Goal: Task Accomplishment & Management: Manage account settings

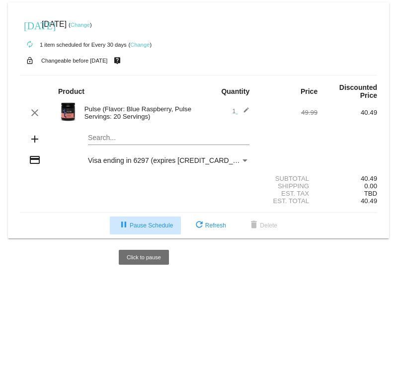
click at [132, 228] on span "pause Pause Schedule" at bounding box center [145, 225] width 55 height 7
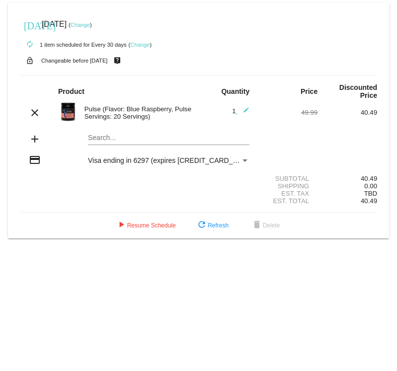
click at [90, 26] on link "Change" at bounding box center [79, 25] width 19 height 6
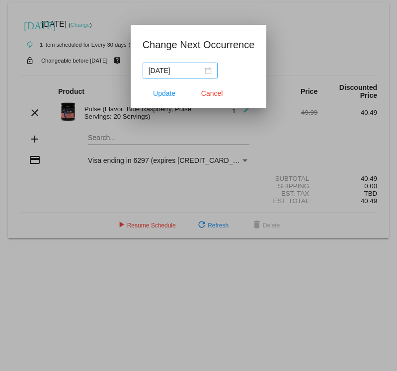
click at [198, 72] on div "2025-09-25" at bounding box center [179, 70] width 63 height 11
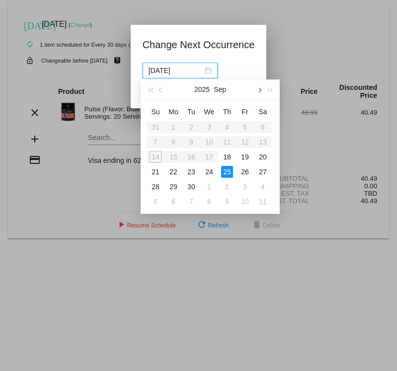
click at [262, 90] on button "button" at bounding box center [258, 89] width 11 height 20
click at [173, 175] on div "20" at bounding box center [173, 172] width 12 height 12
type input "2025-10-20"
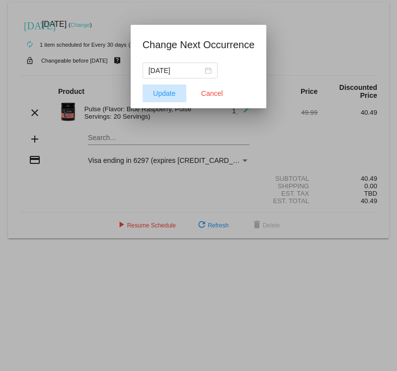
click at [164, 92] on span "Update" at bounding box center [164, 93] width 22 height 8
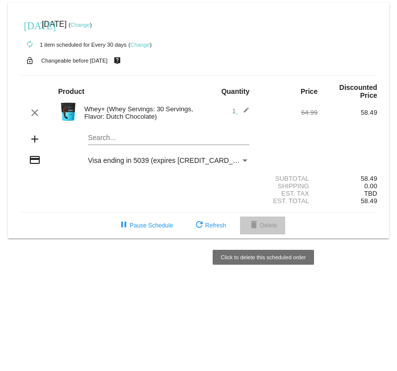
click at [261, 228] on span "delete Delete" at bounding box center [262, 225] width 29 height 7
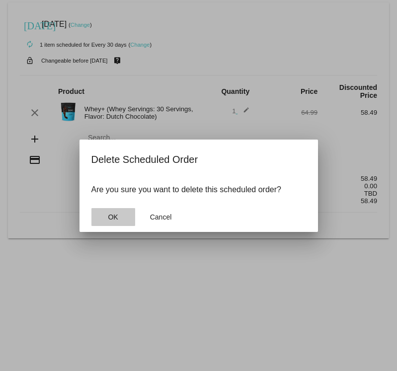
click at [111, 220] on span "OK" at bounding box center [113, 217] width 10 height 8
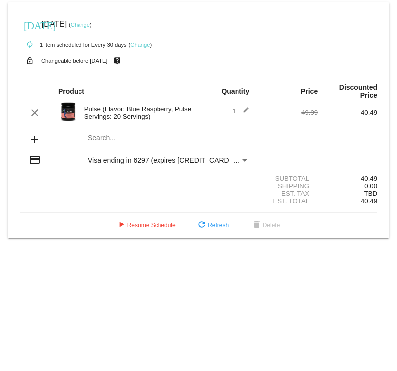
click at [59, 208] on section "Subtotal 40.49 Shipping 0.00 Est. Tax TBD Est. Total 40.49" at bounding box center [198, 189] width 357 height 45
click at [35, 143] on mat-icon "add" at bounding box center [35, 139] width 12 height 12
click at [36, 140] on mat-icon "add" at bounding box center [35, 139] width 12 height 12
click at [103, 135] on div "Search..." at bounding box center [168, 135] width 161 height 19
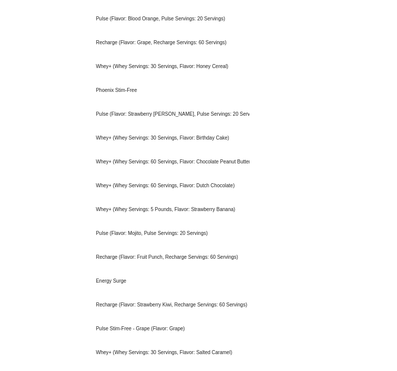
scroll to position [1090, 0]
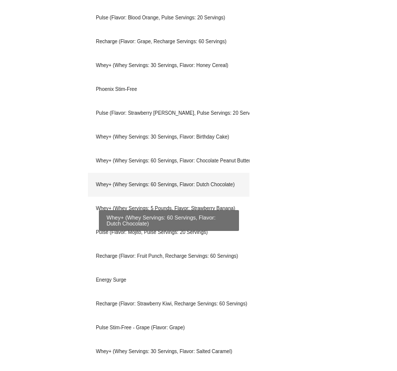
click at [120, 186] on div "Whey+ (Whey Servings: 60 Servings, Flavor: Dutch Chocolate)" at bounding box center [168, 185] width 161 height 24
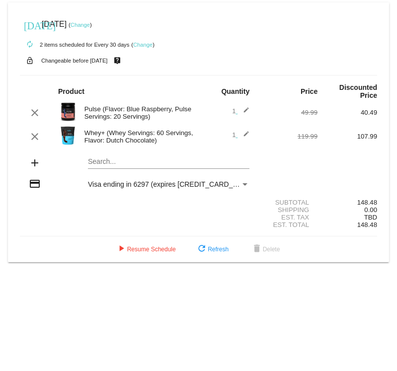
click at [71, 136] on img at bounding box center [68, 136] width 20 height 20
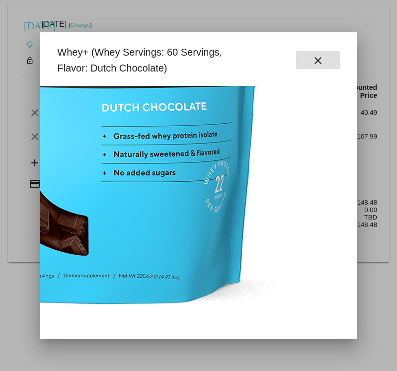
scroll to position [257, 203]
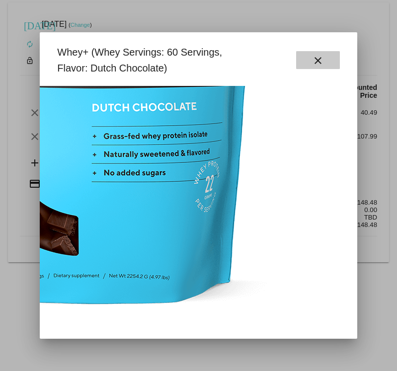
click at [316, 63] on mat-icon "close" at bounding box center [318, 61] width 12 height 12
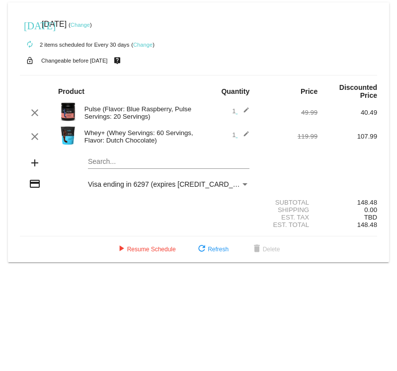
click at [145, 43] on link "Change" at bounding box center [142, 45] width 19 height 6
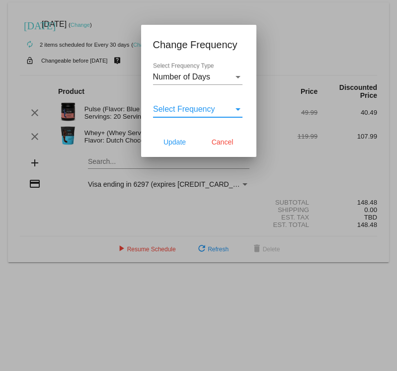
click at [238, 109] on div "Select Frequency" at bounding box center [237, 109] width 5 height 2
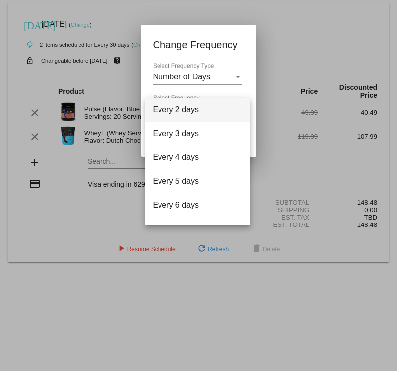
click at [231, 52] on div at bounding box center [198, 185] width 397 height 371
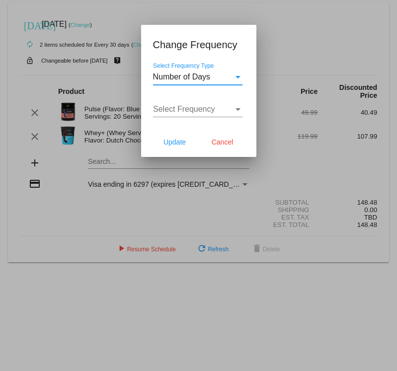
click at [239, 76] on div "Select Frequency Type" at bounding box center [237, 77] width 5 height 2
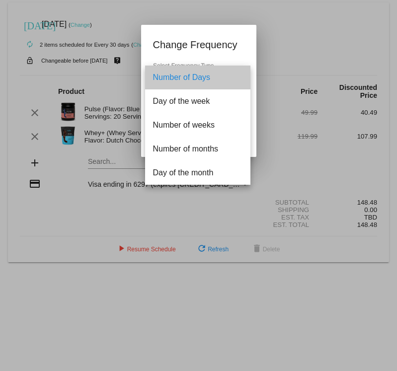
click at [239, 76] on span "Number of Days" at bounding box center [197, 78] width 89 height 24
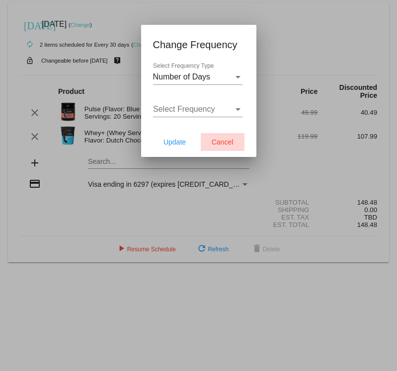
click at [220, 142] on span "Cancel" at bounding box center [222, 142] width 22 height 8
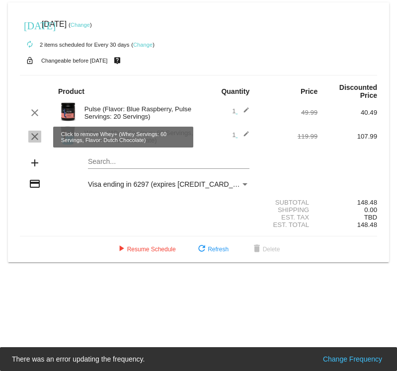
click at [36, 134] on mat-icon "clear" at bounding box center [35, 137] width 12 height 12
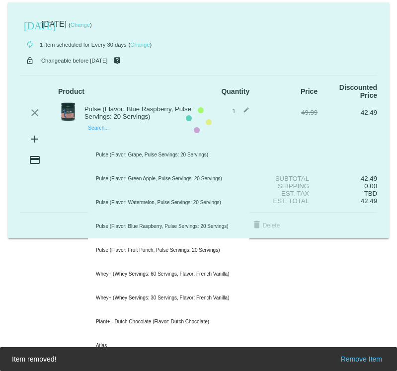
click at [111, 140] on input "Search..." at bounding box center [168, 138] width 161 height 8
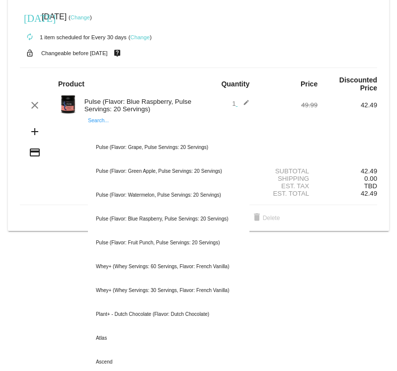
scroll to position [0, 0]
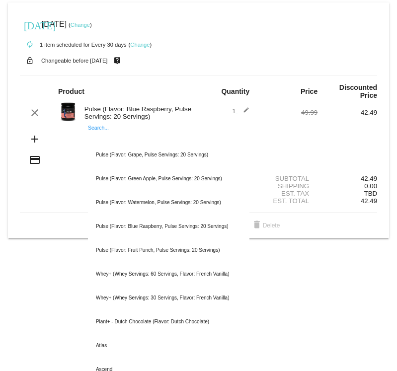
click at [250, 272] on body "today Oct 20 2025 ( Change ) autorenew 1 item scheduled for Every 30 days ( Cha…" at bounding box center [198, 185] width 397 height 371
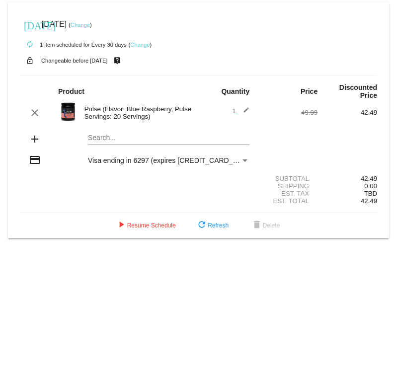
click at [110, 135] on input "Search..." at bounding box center [168, 138] width 161 height 8
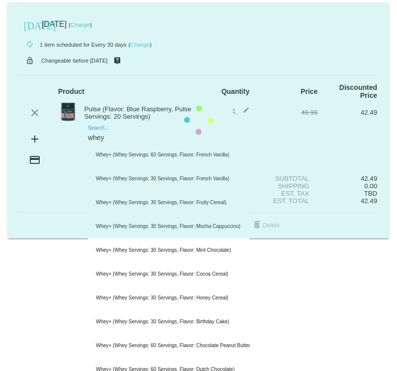
click at [121, 141] on input "whey" at bounding box center [168, 138] width 161 height 8
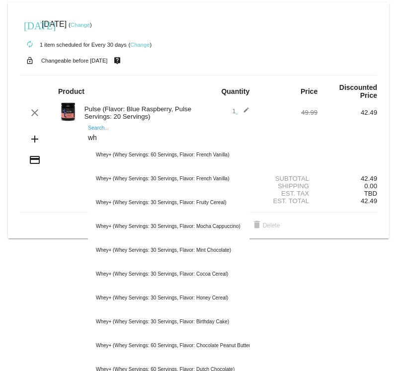
type input "w"
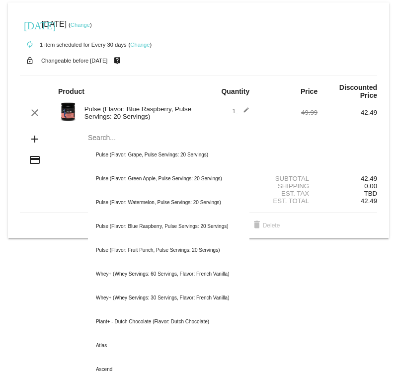
click at [21, 263] on body "today Oct 20 2025 ( Change ) autorenew 1 item scheduled for Every 30 days ( Cha…" at bounding box center [198, 185] width 397 height 371
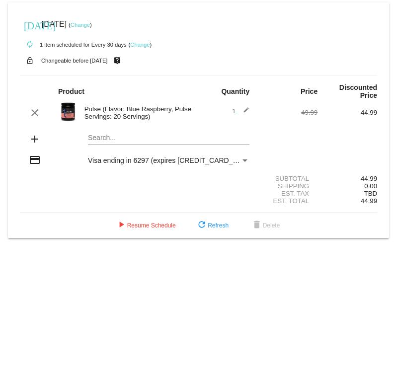
click at [94, 139] on mat-card "[DATE] [DATE] ( Change ) autorenew 1 item scheduled for Every 30 days ( Change …" at bounding box center [198, 120] width 381 height 236
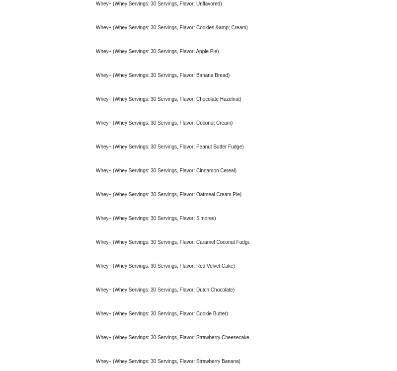
scroll to position [393, 0]
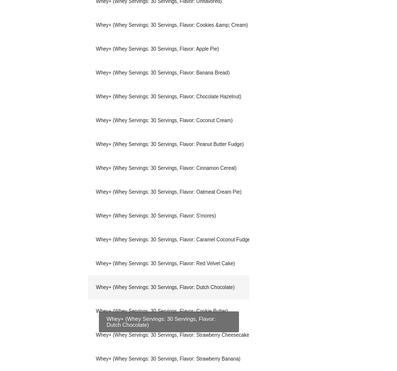
type input "whey+ 30"
click at [110, 288] on div "Whey+ (Whey Servings: 30 Servings, Flavor: Dutch Chocolate)" at bounding box center [168, 287] width 161 height 24
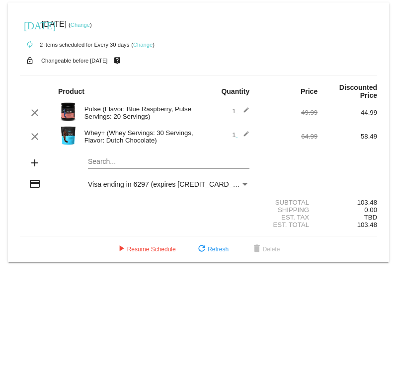
click at [90, 25] on link "Change" at bounding box center [79, 25] width 19 height 6
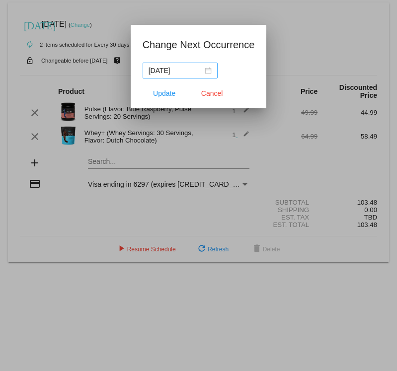
click at [201, 71] on div "2025-10-19" at bounding box center [179, 70] width 63 height 11
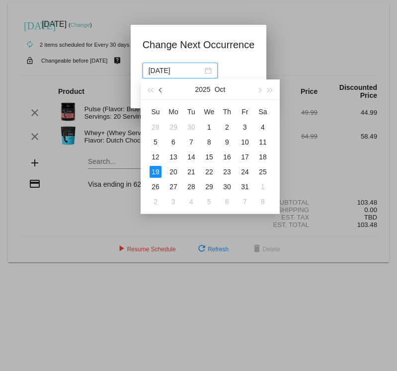
click at [160, 89] on span "button" at bounding box center [161, 90] width 5 height 5
click at [231, 172] on div "25" at bounding box center [227, 172] width 12 height 12
type input "2025-09-25"
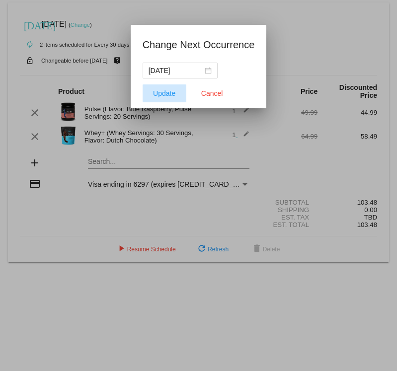
click at [168, 91] on span "Update" at bounding box center [164, 93] width 22 height 8
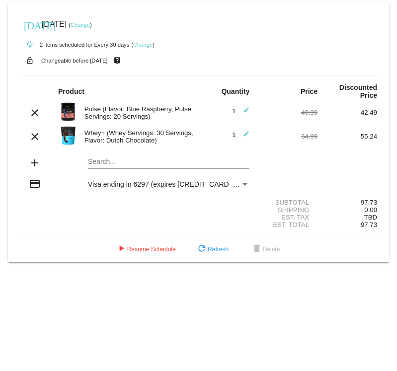
click at [90, 26] on link "Change" at bounding box center [79, 25] width 19 height 6
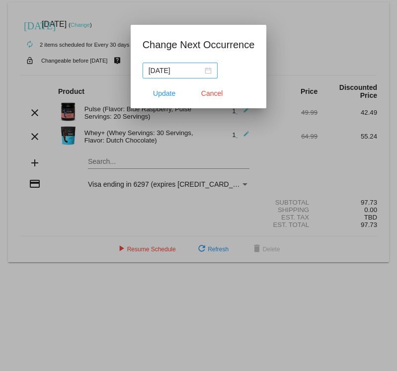
click at [199, 72] on div "2025-09-24" at bounding box center [179, 70] width 63 height 11
click at [305, 45] on div at bounding box center [198, 185] width 397 height 371
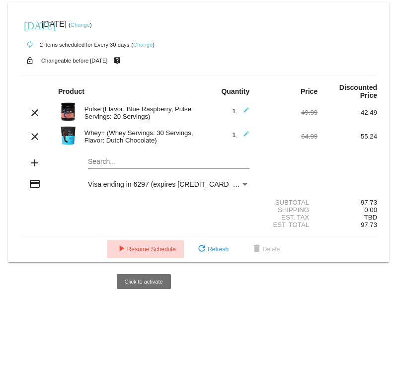
click at [154, 252] on span "play_arrow Resume Schedule" at bounding box center [145, 249] width 61 height 7
